Goal: Transaction & Acquisition: Purchase product/service

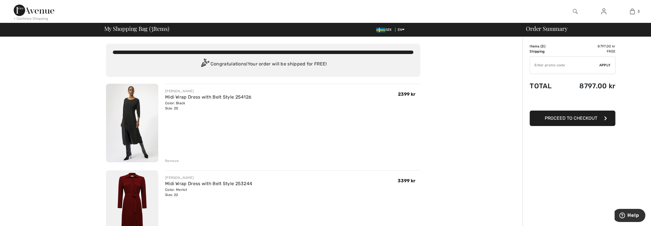
click at [129, 120] on img at bounding box center [132, 123] width 52 height 79
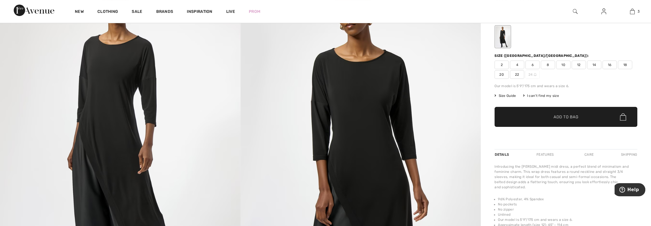
scroll to position [29, 0]
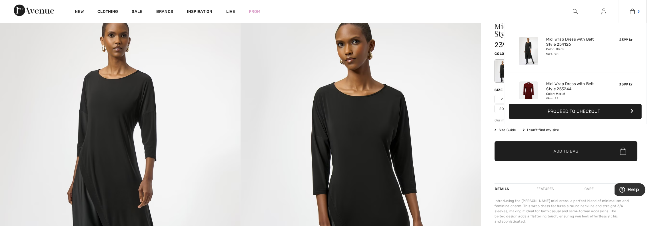
click at [632, 10] on img at bounding box center [632, 11] width 5 height 7
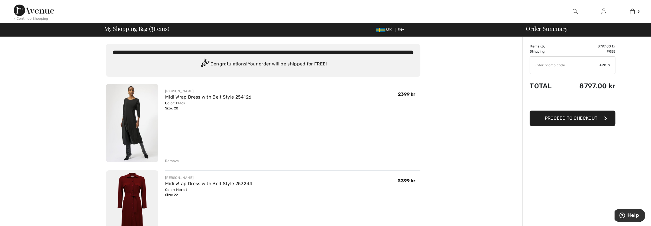
click at [169, 160] on div "Remove" at bounding box center [172, 160] width 14 height 5
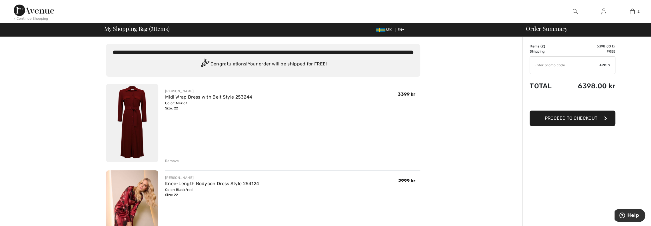
click at [555, 121] on button "Proceed to Checkout" at bounding box center [573, 118] width 86 height 15
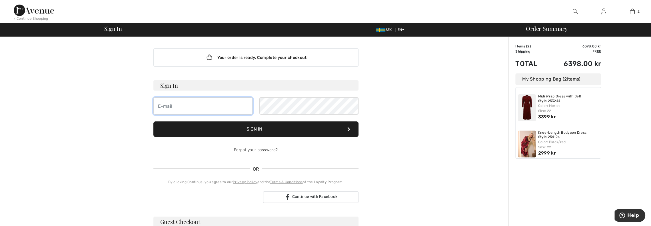
click at [179, 104] on input "email" at bounding box center [202, 105] width 99 height 17
type input "maria.danckler@pwc.com"
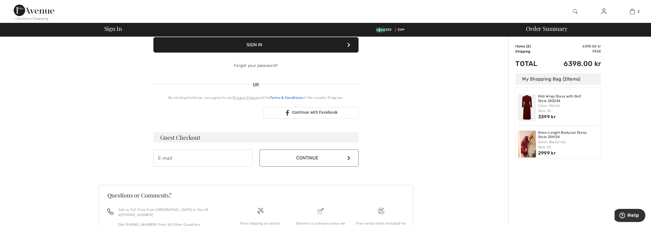
scroll to position [114, 0]
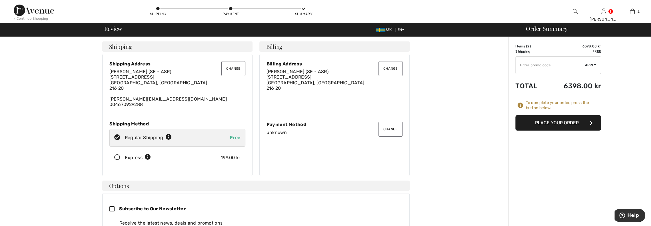
click at [240, 68] on button "Change" at bounding box center [234, 68] width 24 height 15
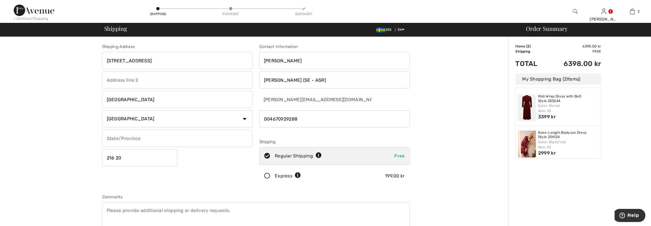
click at [315, 119] on input "phone" at bounding box center [335, 118] width 150 height 17
type input "0046709292880"
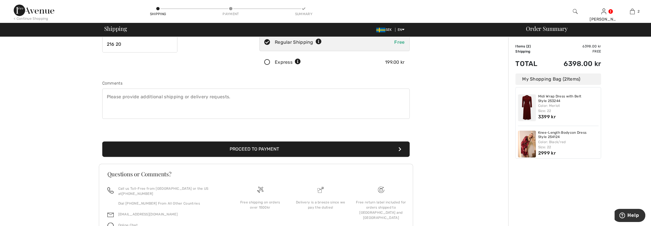
scroll to position [114, 0]
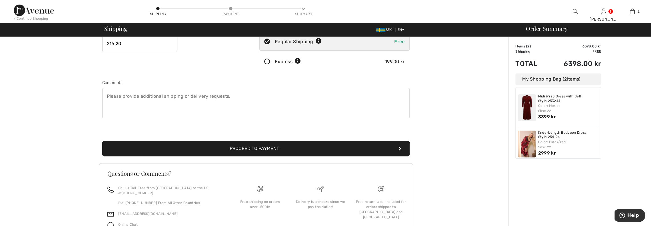
click at [294, 145] on button "Proceed to Payment" at bounding box center [256, 148] width 308 height 15
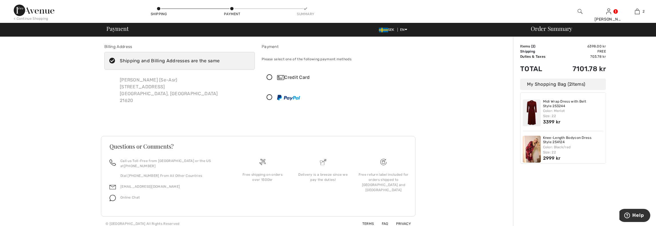
click at [271, 76] on icon at bounding box center [269, 78] width 15 height 6
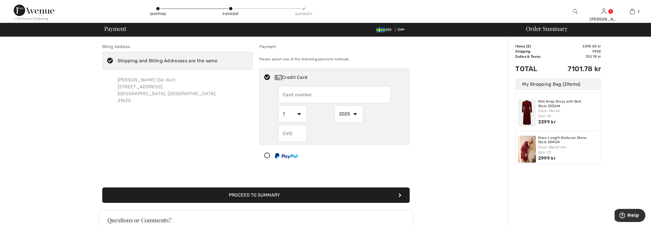
click at [295, 93] on input "text" at bounding box center [334, 94] width 112 height 17
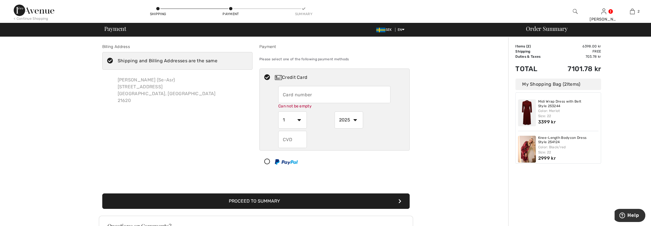
type input "5275010000968319"
select select "3"
select select "2030"
type input "317"
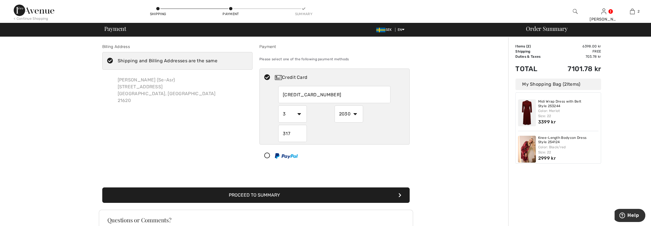
click at [270, 196] on button "Proceed to Summary" at bounding box center [256, 195] width 308 height 15
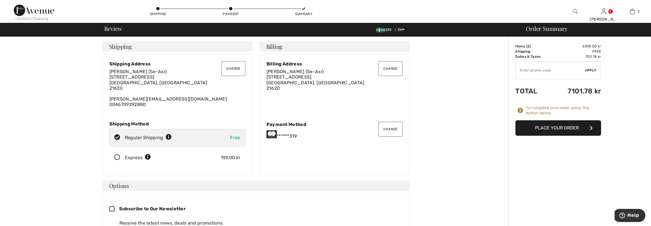
click at [558, 127] on button "Place Your Order" at bounding box center [559, 127] width 86 height 15
